Goal: Transaction & Acquisition: Subscribe to service/newsletter

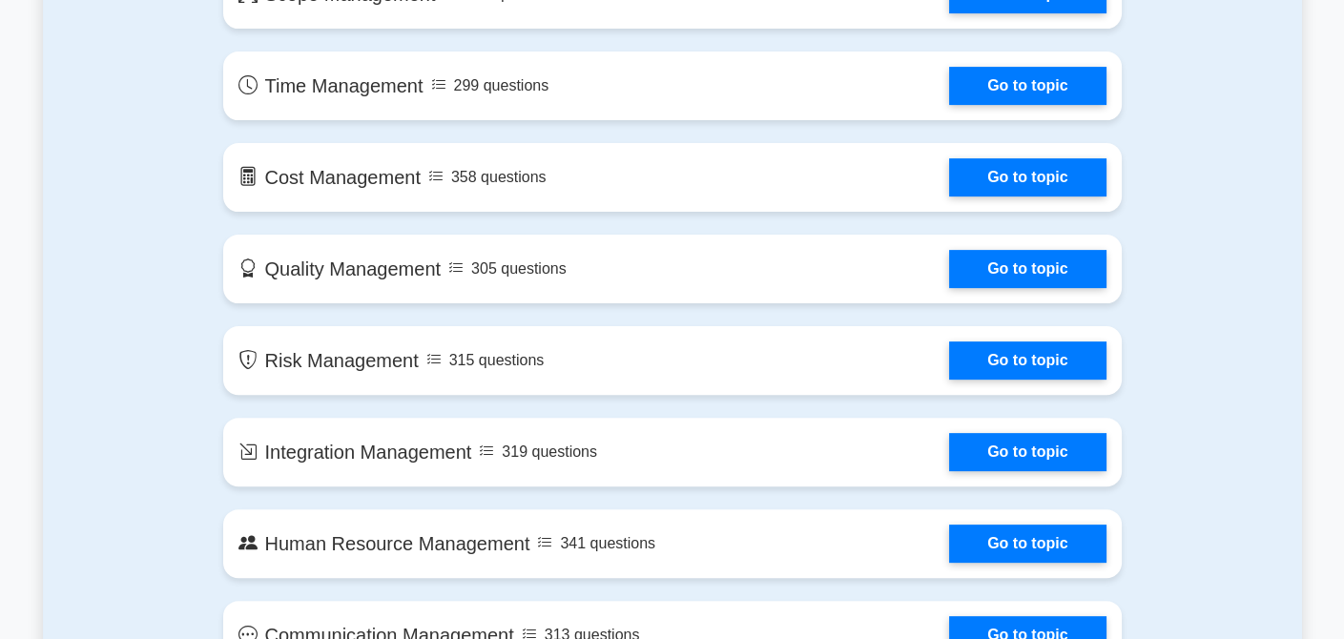
scroll to position [954, 0]
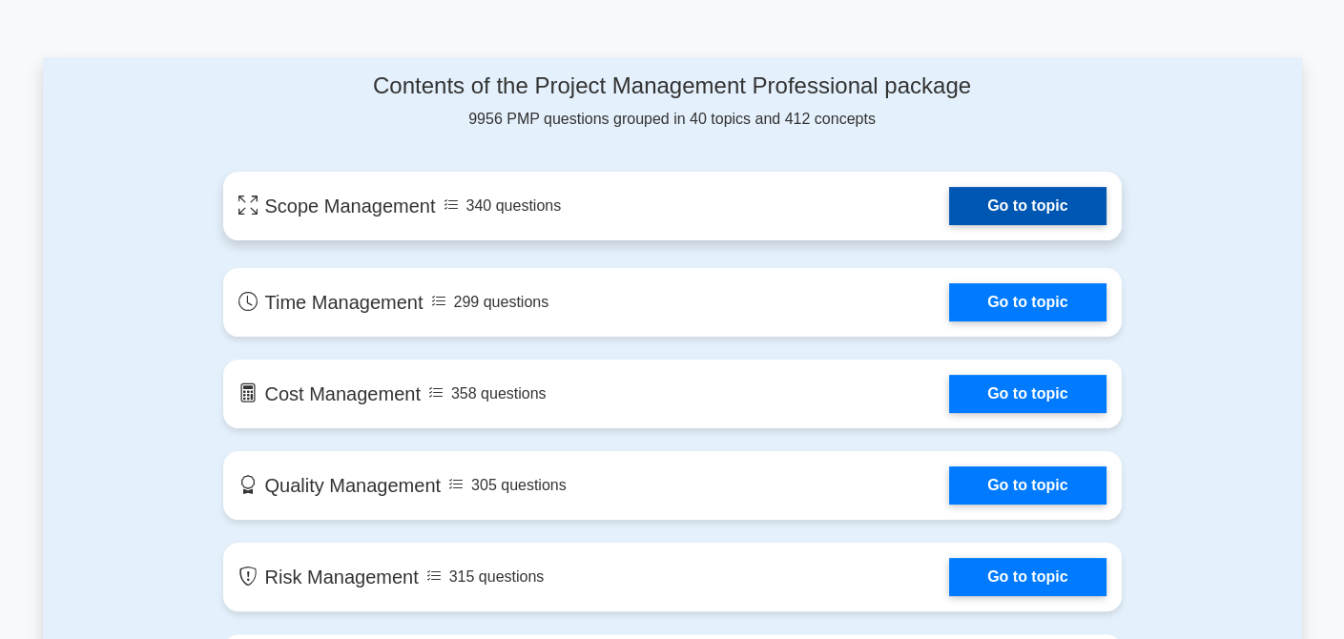
click at [983, 211] on link "Go to topic" at bounding box center [1027, 206] width 156 height 38
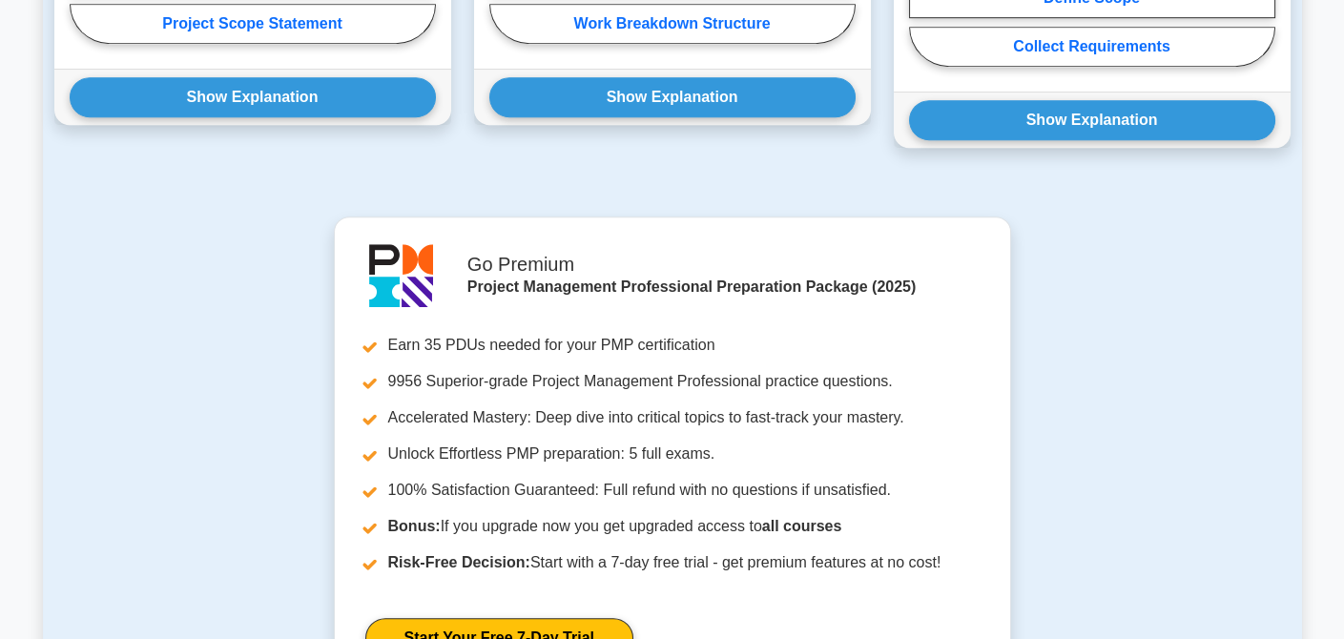
scroll to position [1621, 0]
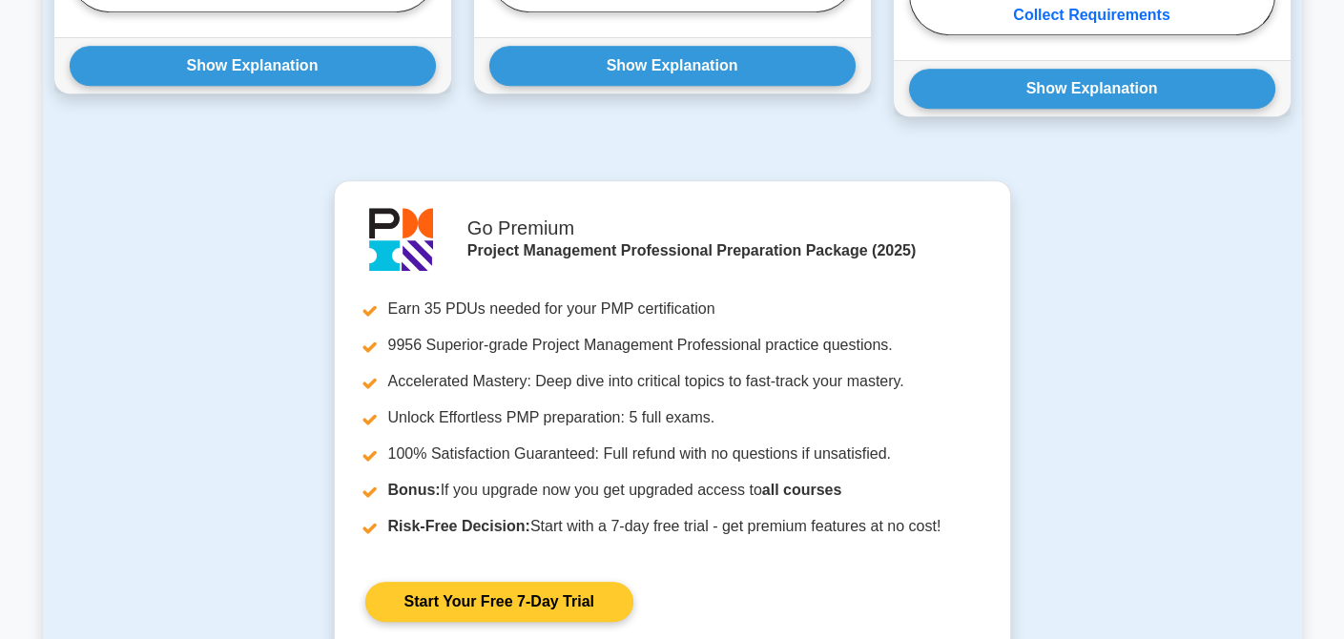
click at [515, 582] on link "Start Your Free 7-Day Trial" at bounding box center [499, 602] width 268 height 40
